Goal: Find contact information

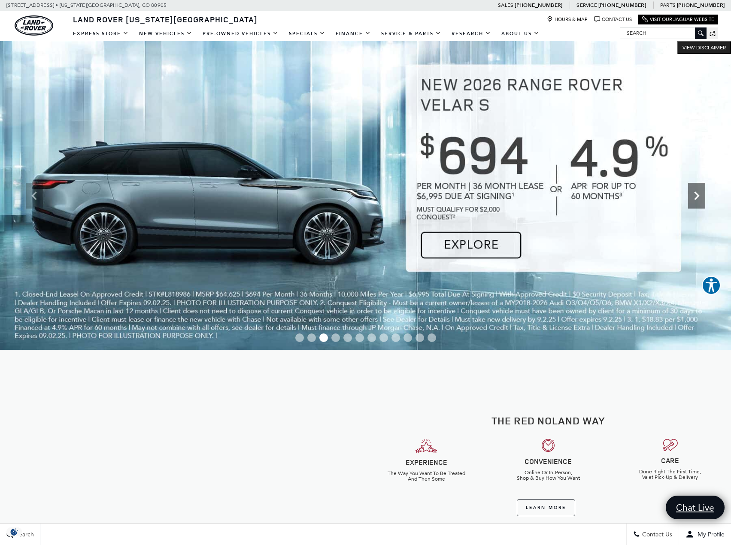
click at [694, 199] on icon "Next" at bounding box center [696, 195] width 17 height 17
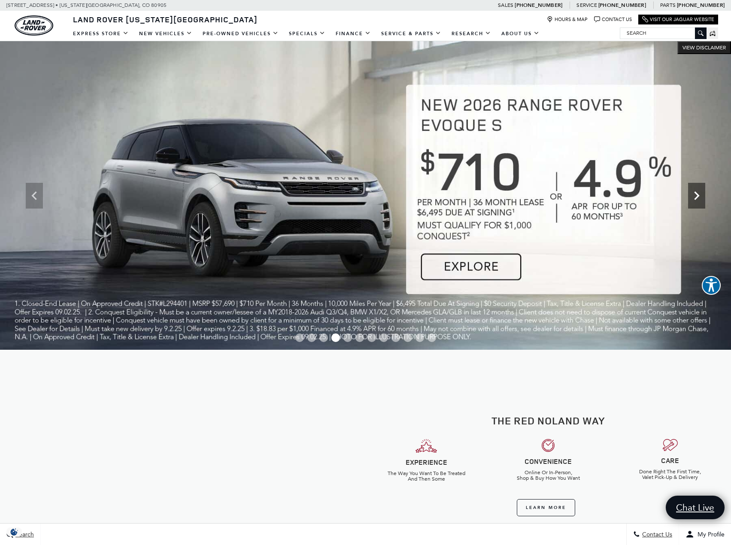
click at [694, 199] on icon "Next" at bounding box center [696, 195] width 17 height 17
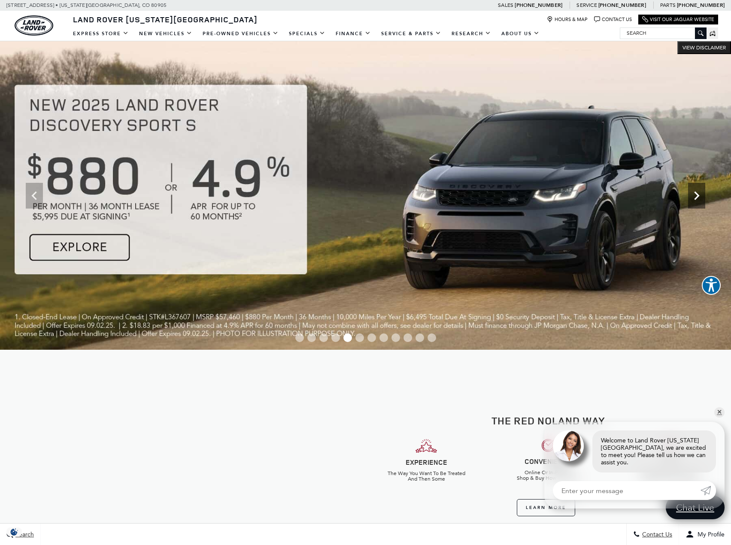
click at [694, 199] on icon "Next" at bounding box center [696, 195] width 17 height 17
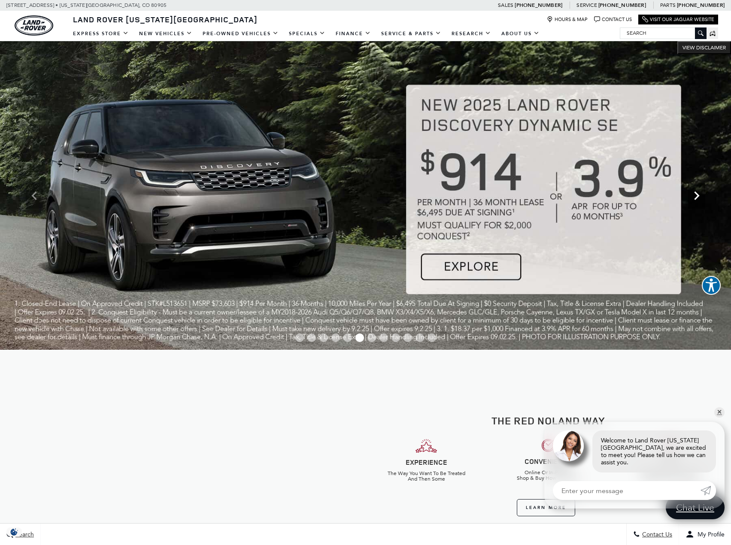
click at [694, 199] on icon "Next" at bounding box center [696, 195] width 17 height 17
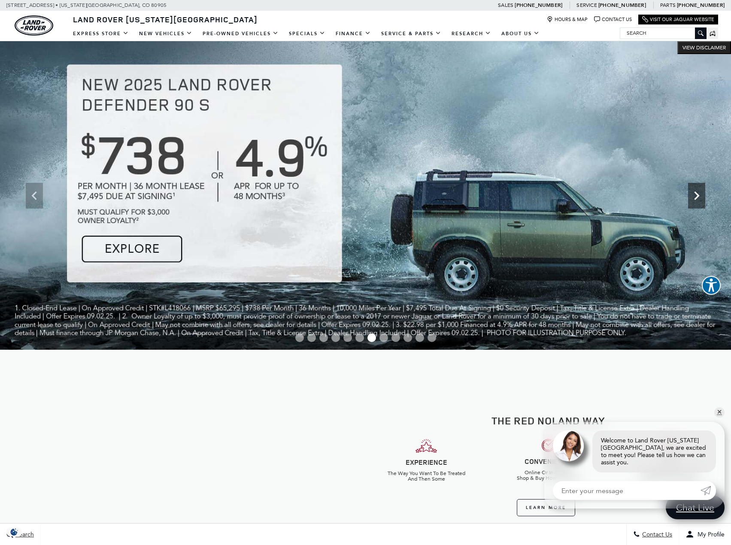
click at [694, 199] on icon "Next" at bounding box center [696, 195] width 17 height 17
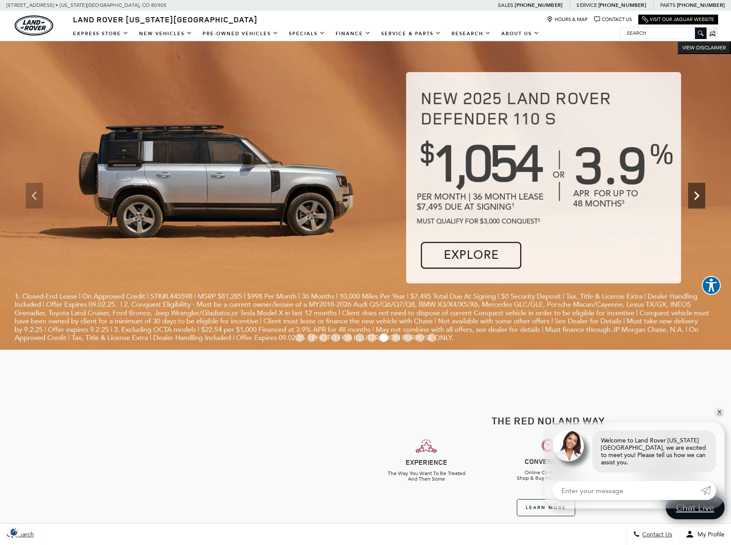
click at [694, 199] on icon "Next" at bounding box center [696, 195] width 17 height 17
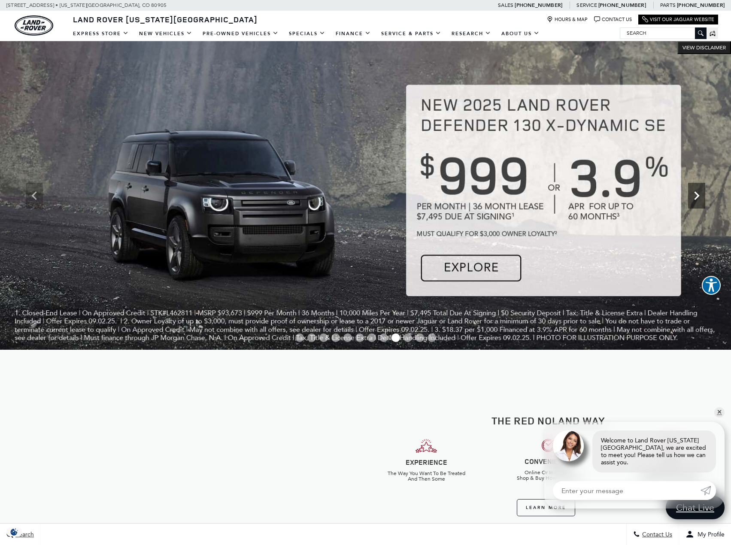
click at [694, 199] on icon "Next" at bounding box center [696, 195] width 17 height 17
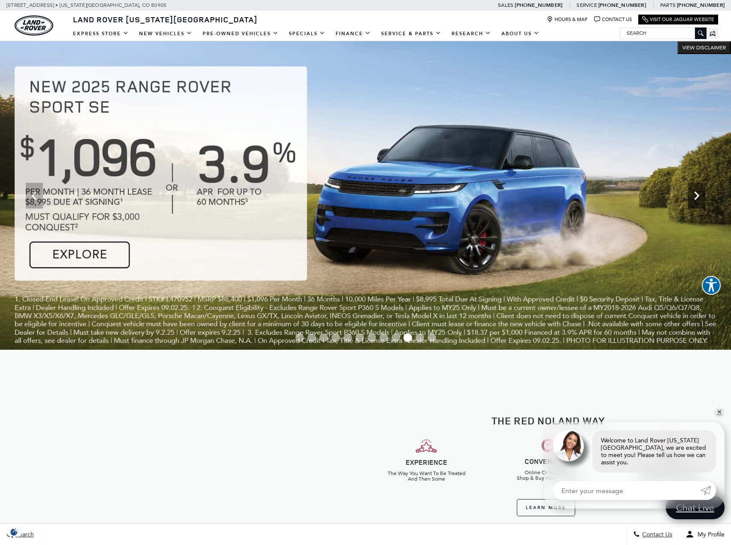
click at [694, 199] on icon "Next" at bounding box center [696, 195] width 17 height 17
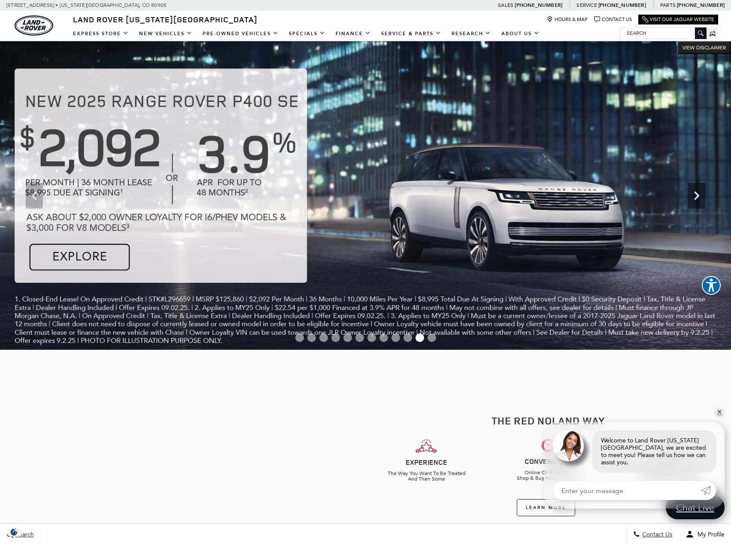
click at [694, 199] on icon "Next" at bounding box center [696, 195] width 17 height 17
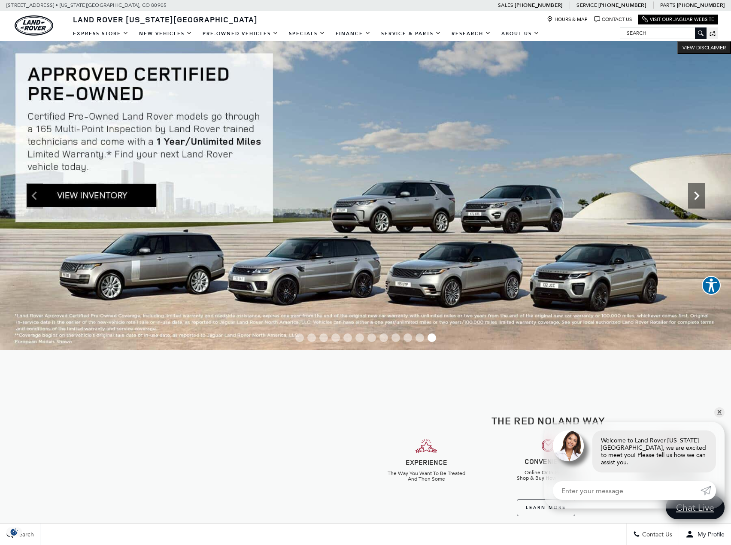
click at [694, 199] on icon "Next" at bounding box center [696, 195] width 17 height 17
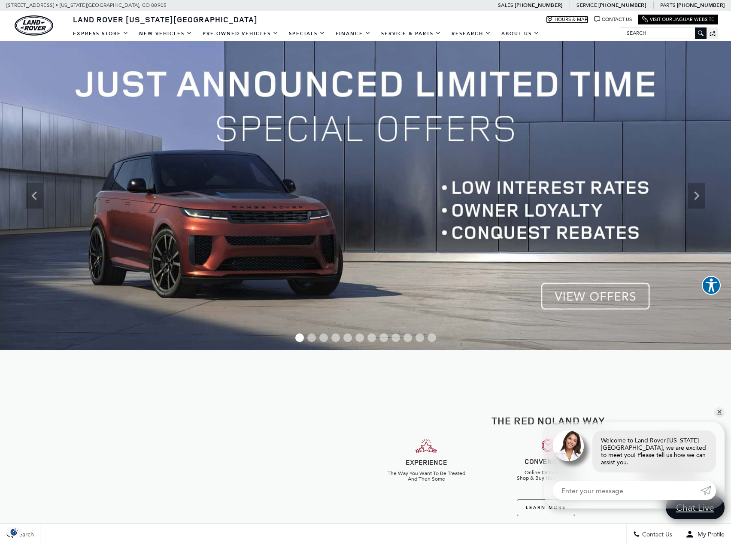
click at [581, 17] on link "Hours & Map" at bounding box center [567, 19] width 41 height 6
